Goal: Task Accomplishment & Management: Manage account settings

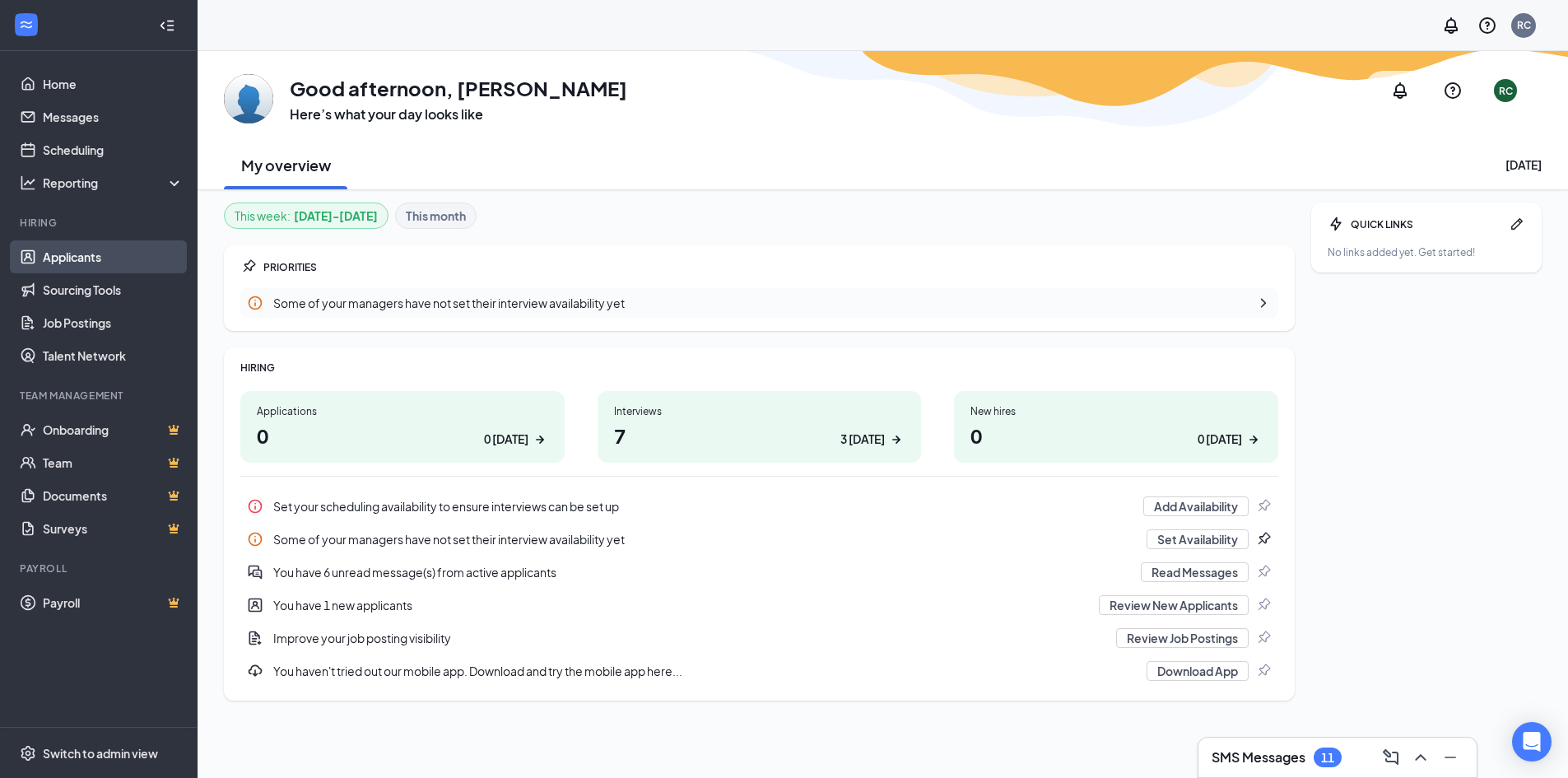
click at [77, 244] on link "Applicants" at bounding box center [113, 257] width 141 height 33
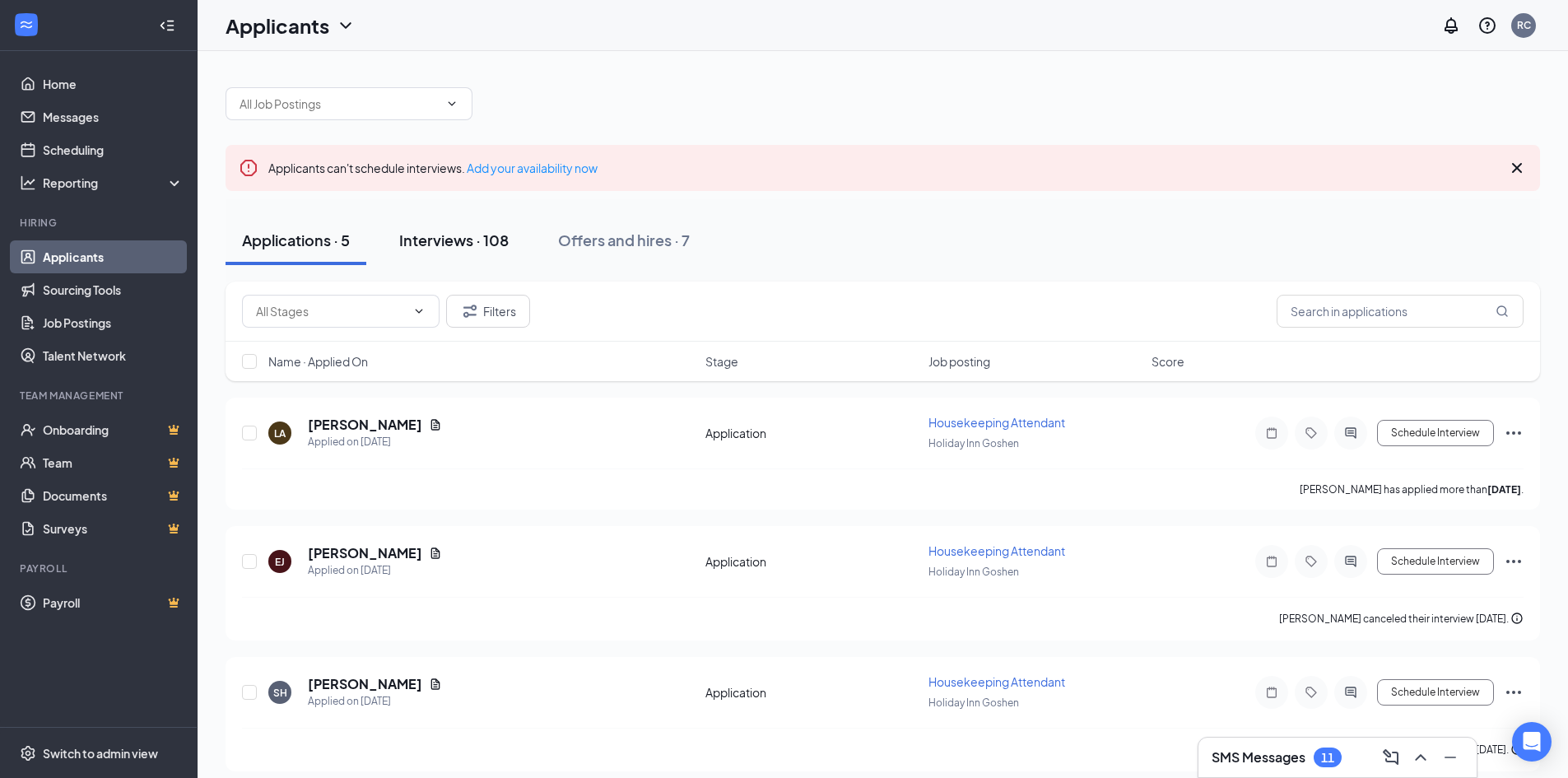
click at [444, 238] on div "Interviews · 108" at bounding box center [454, 240] width 110 height 21
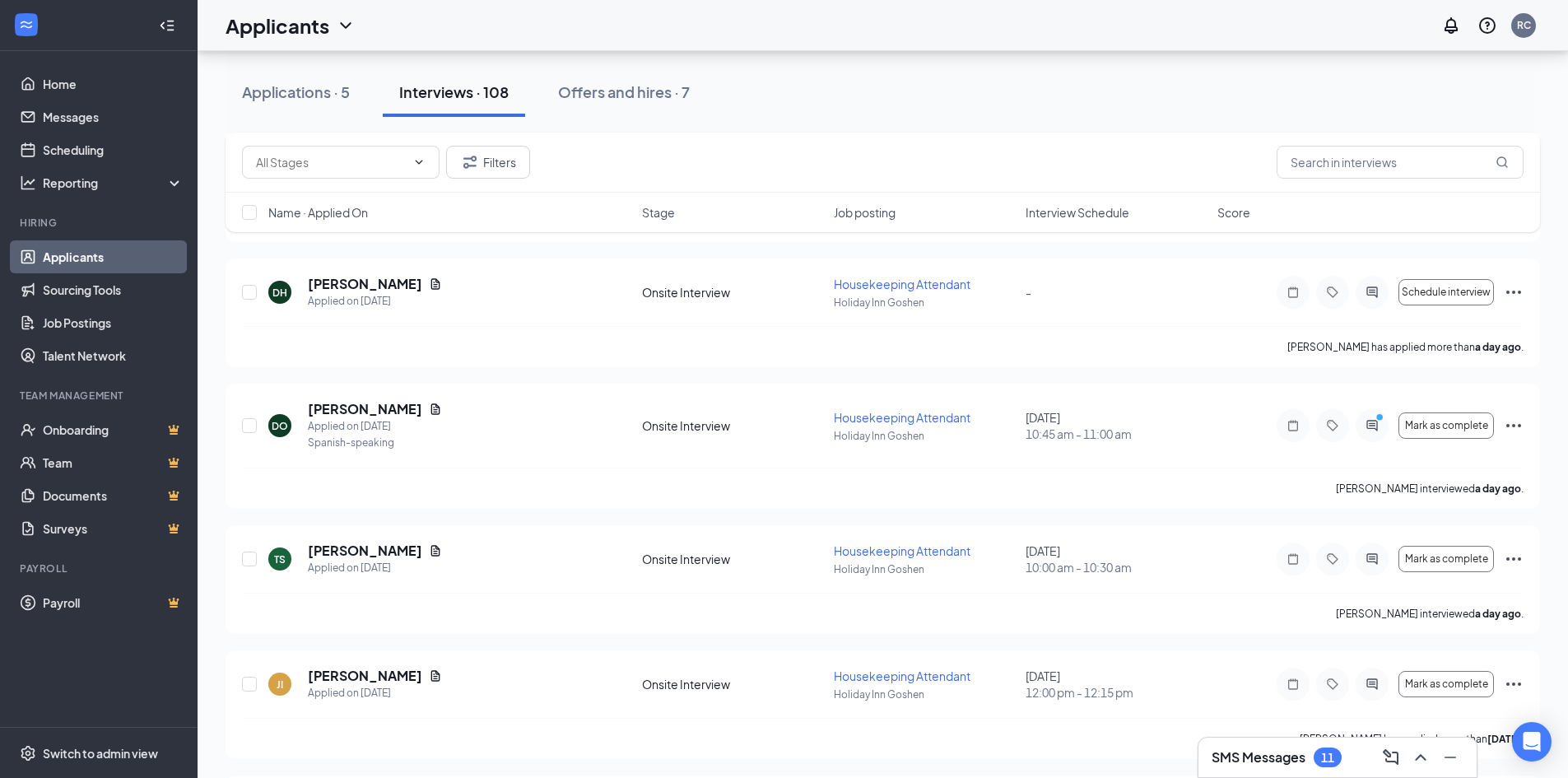
scroll to position [924, 0]
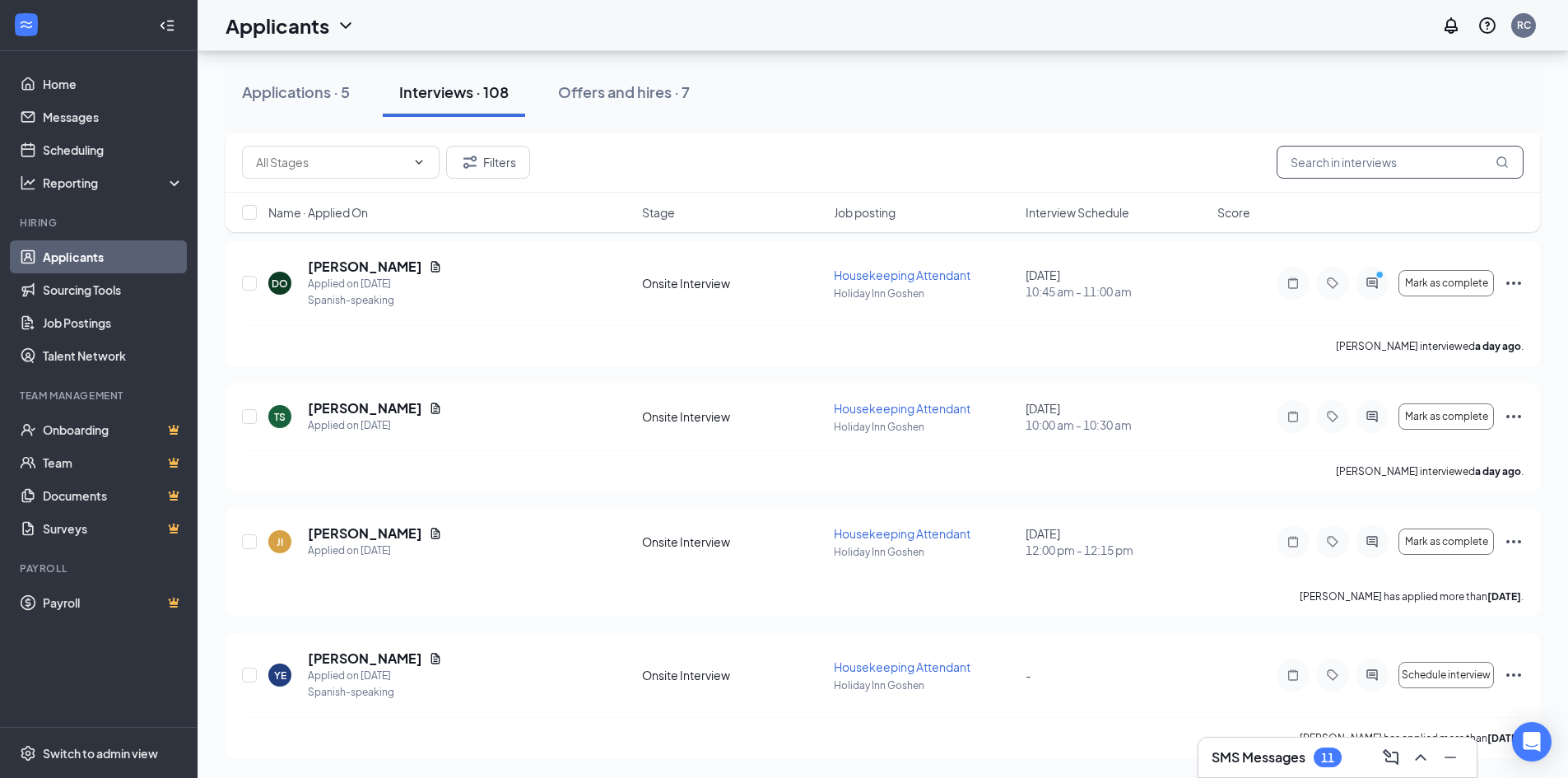
click at [1396, 150] on input "text" at bounding box center [1400, 163] width 247 height 33
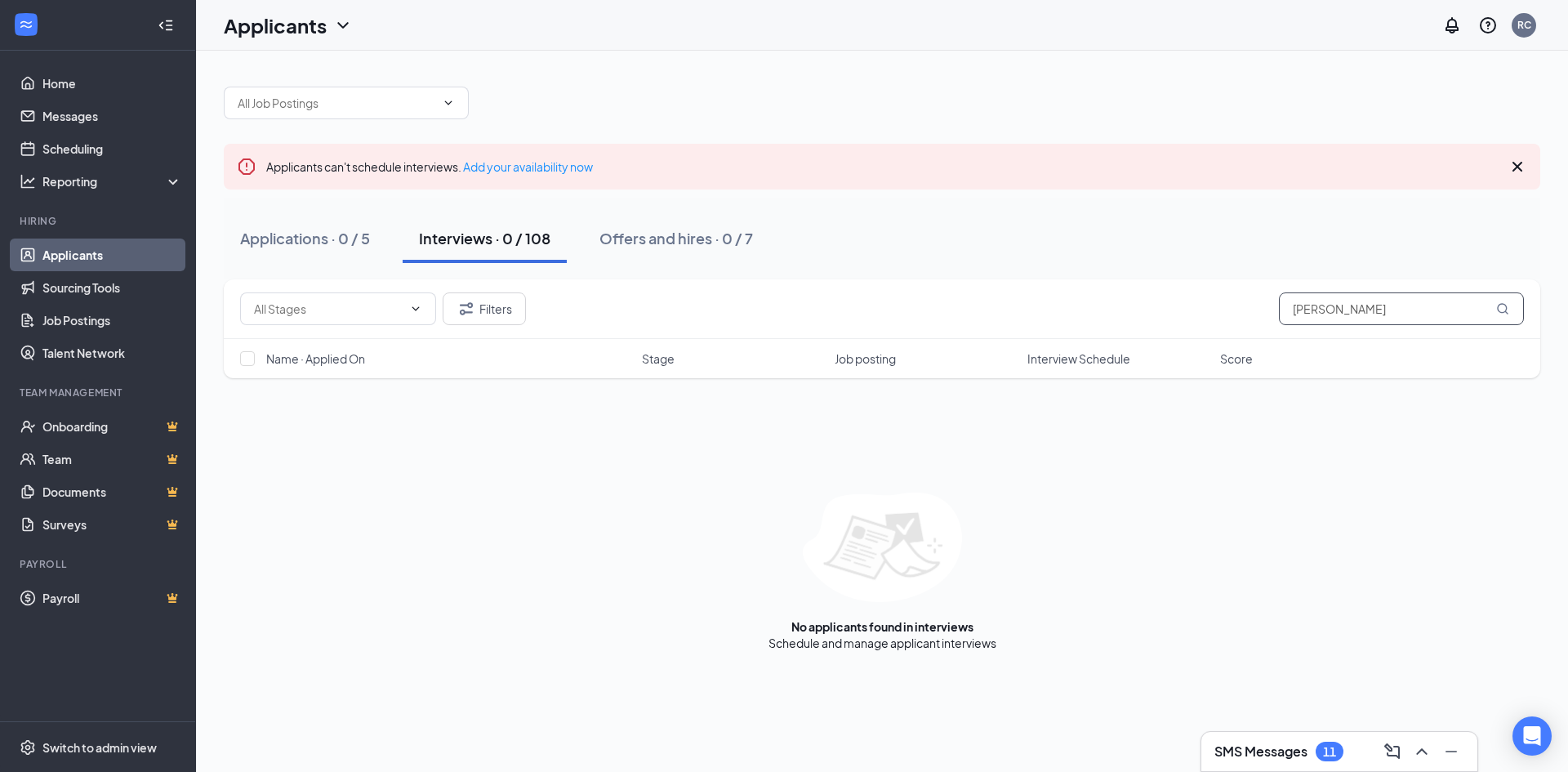
type input "[PERSON_NAME]"
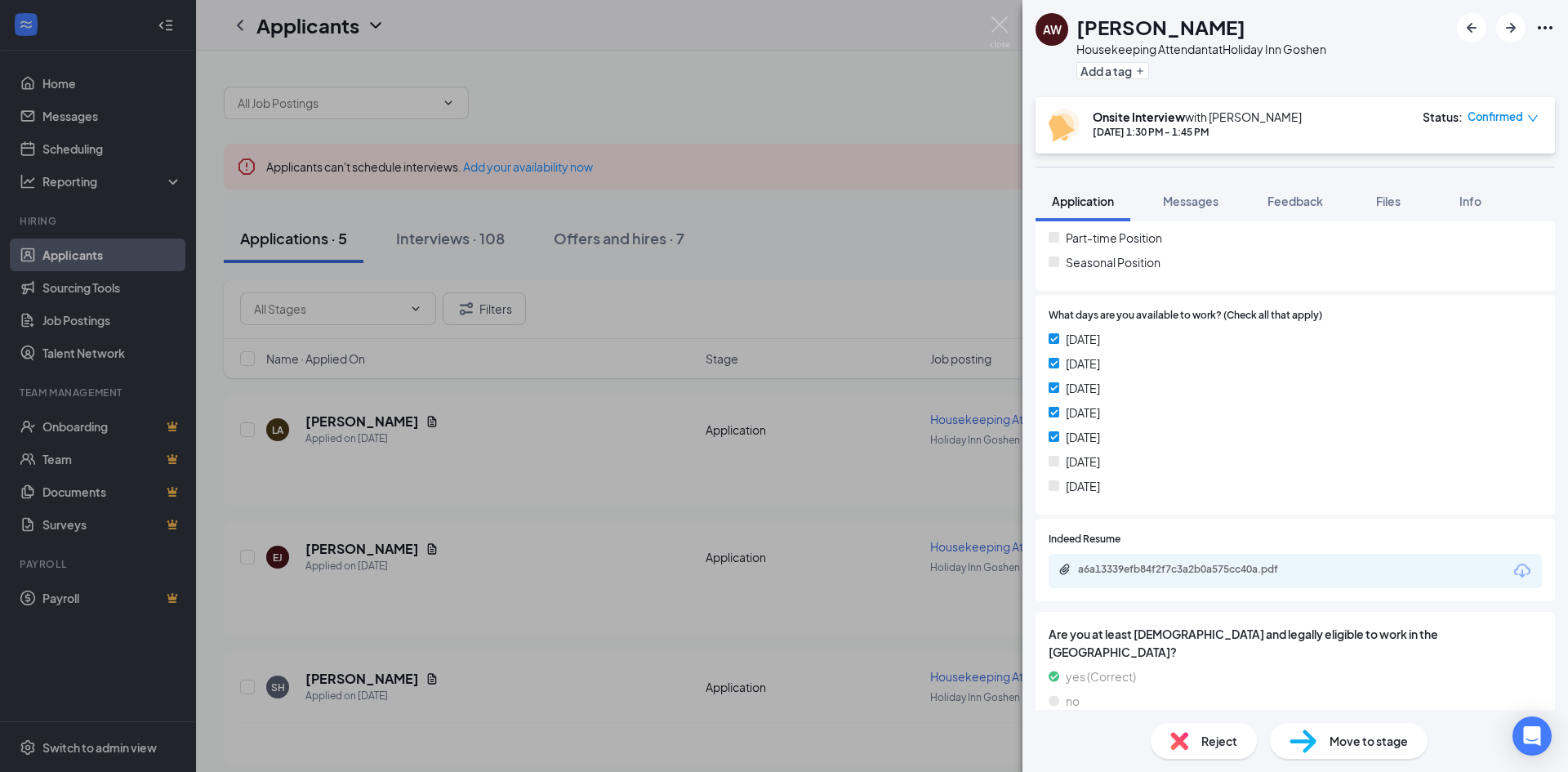
scroll to position [399, 0]
click at [1178, 551] on div "a6a13339efb84f2f7c3a2b0a575cc40a.pdf" at bounding box center [1295, 566] width 493 height 35
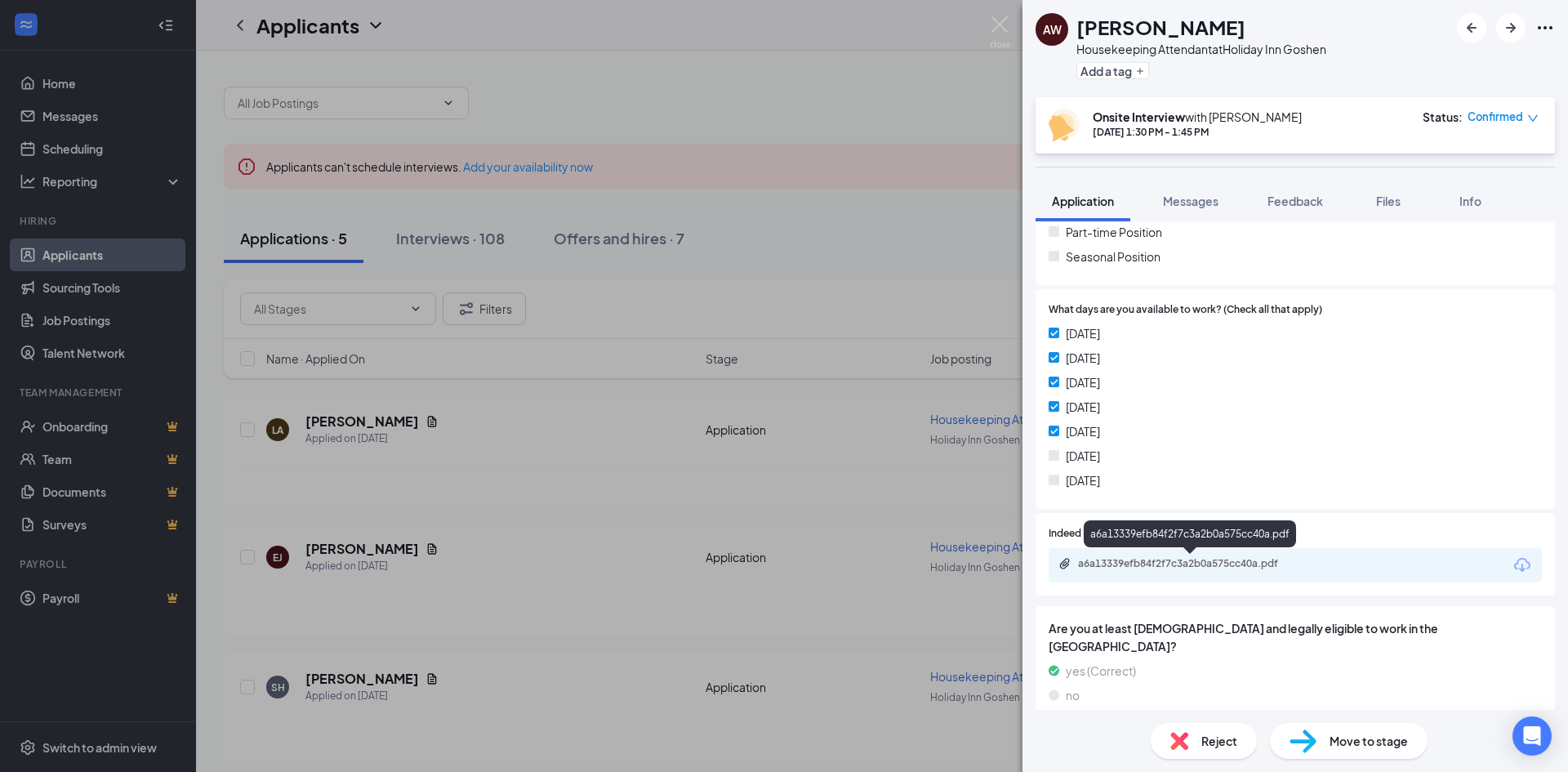
click at [1179, 558] on div "a6a13339efb84f2f7c3a2b0a575cc40a.pdf" at bounding box center [1191, 563] width 228 height 13
